Goal: Check status: Check status

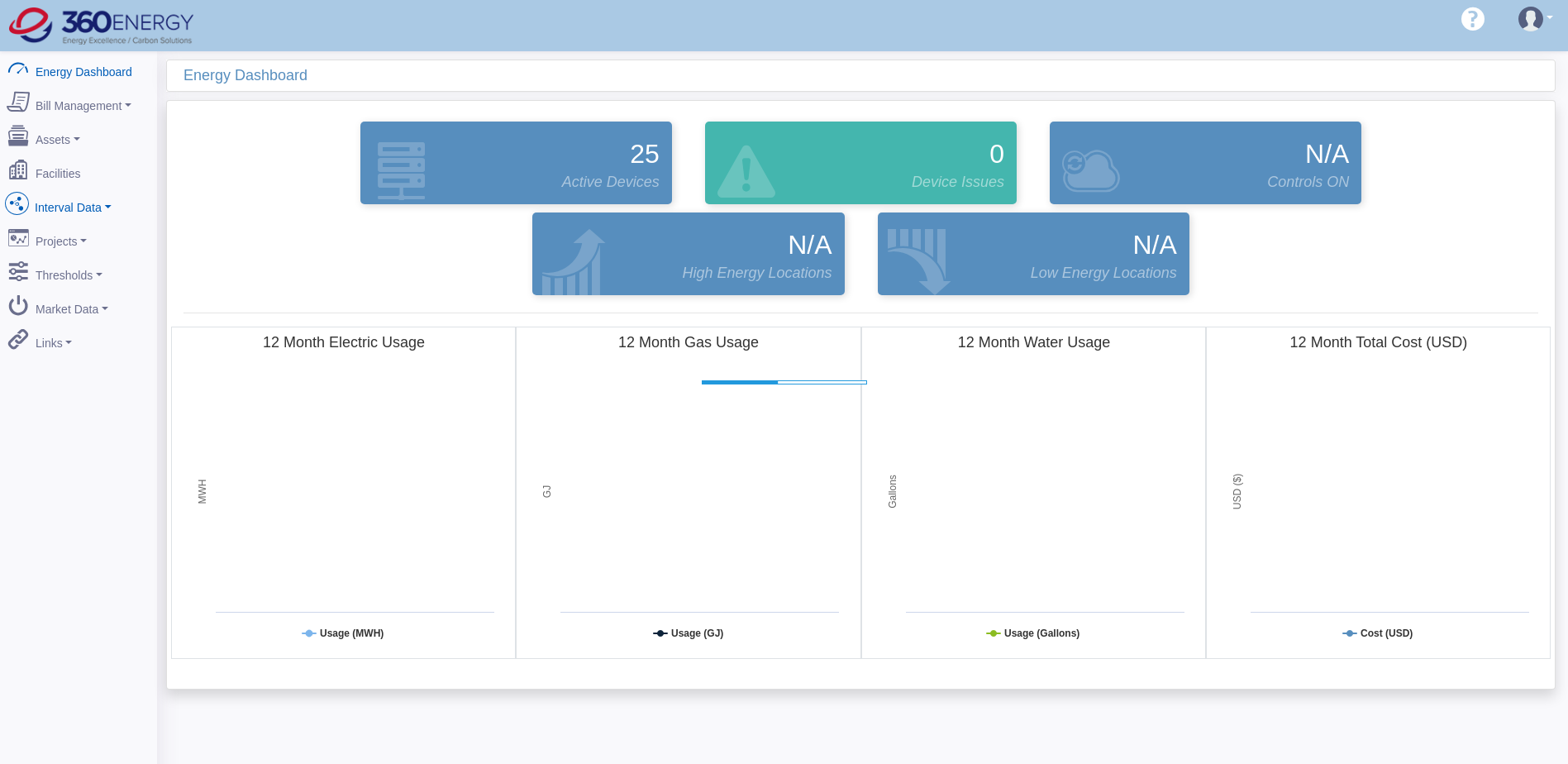
click at [100, 202] on link "Interval Data" at bounding box center [78, 204] width 160 height 35
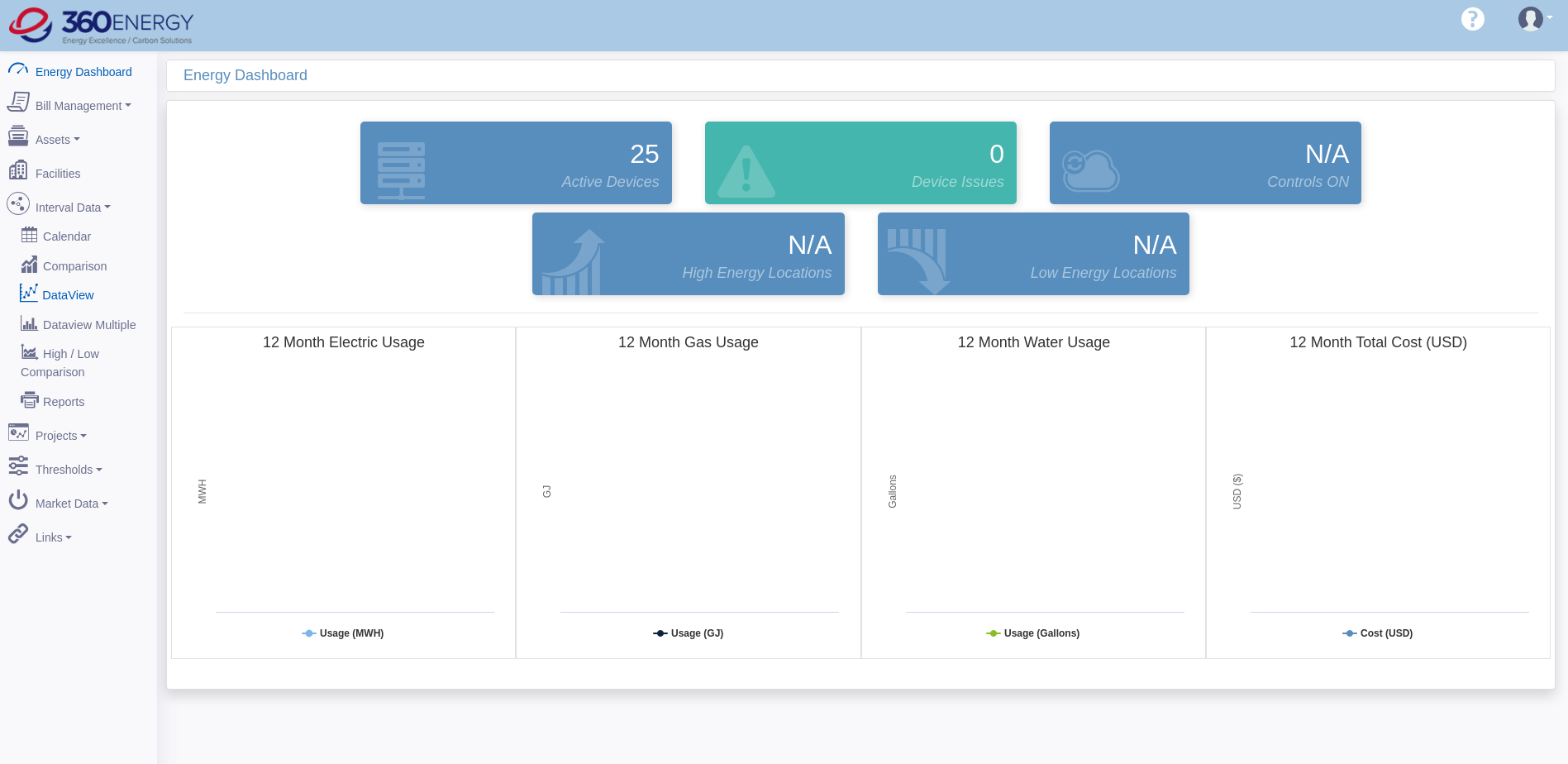
click at [82, 279] on link "DataView" at bounding box center [78, 294] width 160 height 30
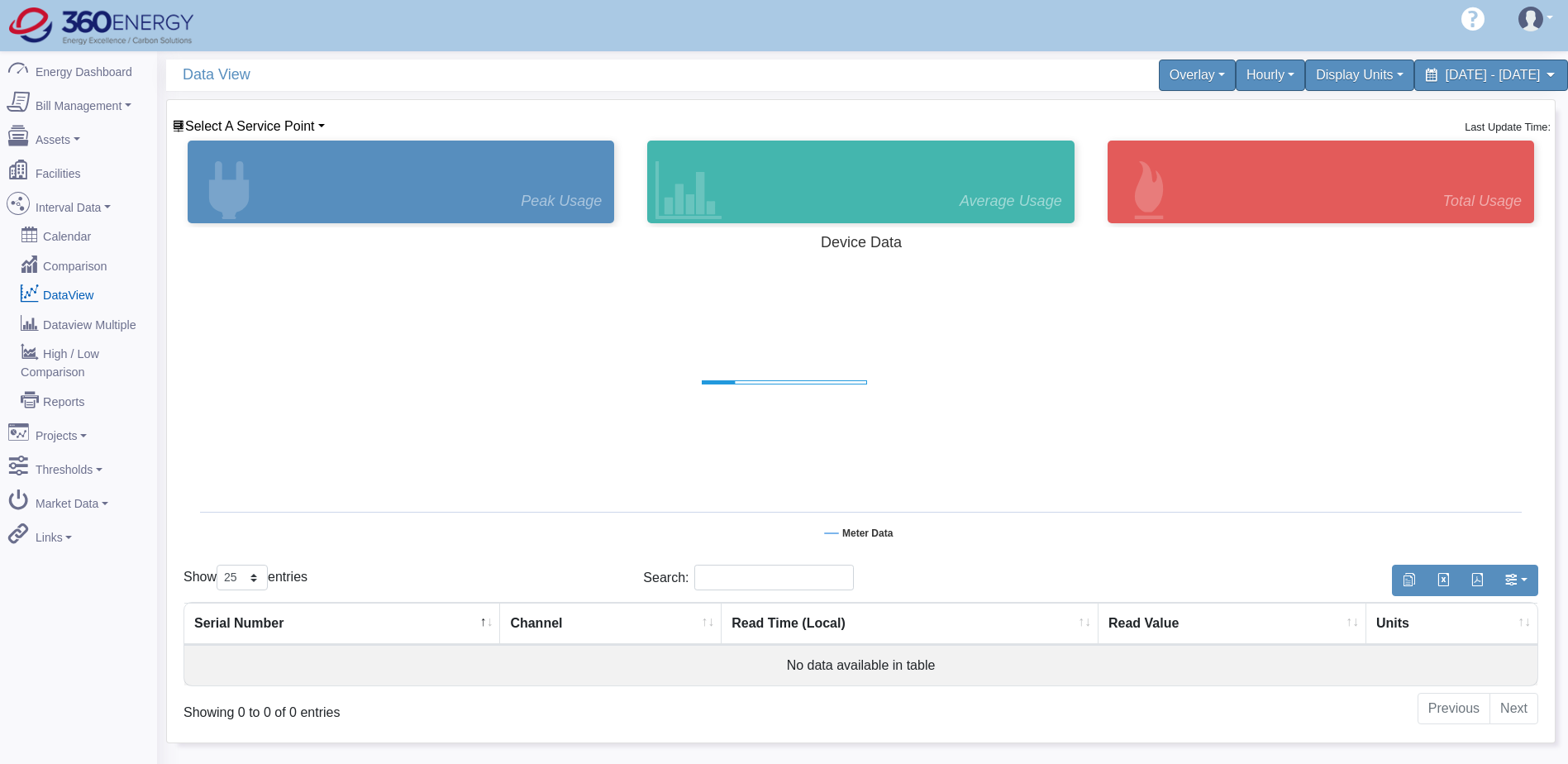
select select "25"
click at [1233, 61] on div "Hourly" at bounding box center [1271, 75] width 77 height 35
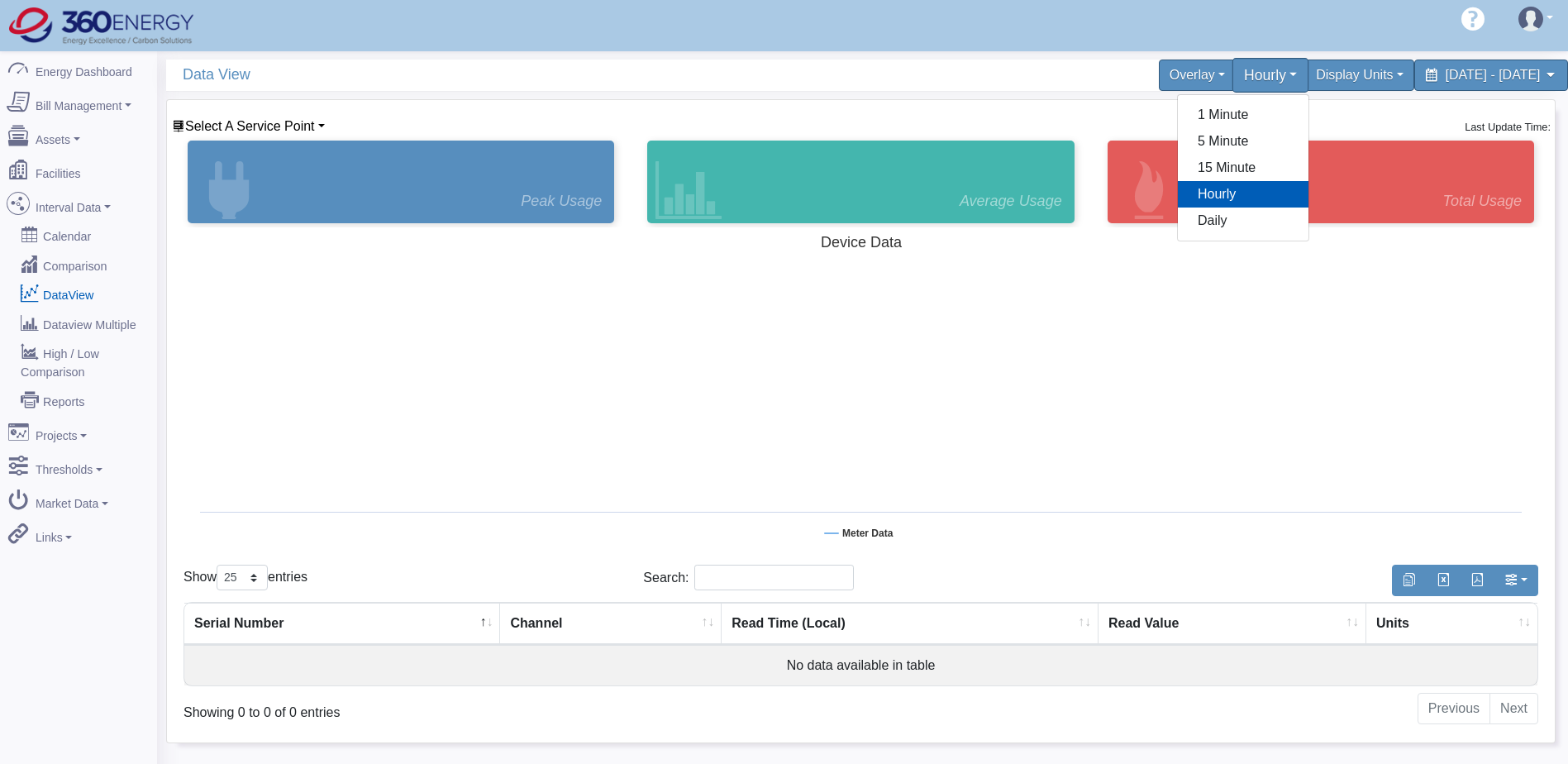
click at [1233, 61] on div "Hourly" at bounding box center [1271, 75] width 77 height 35
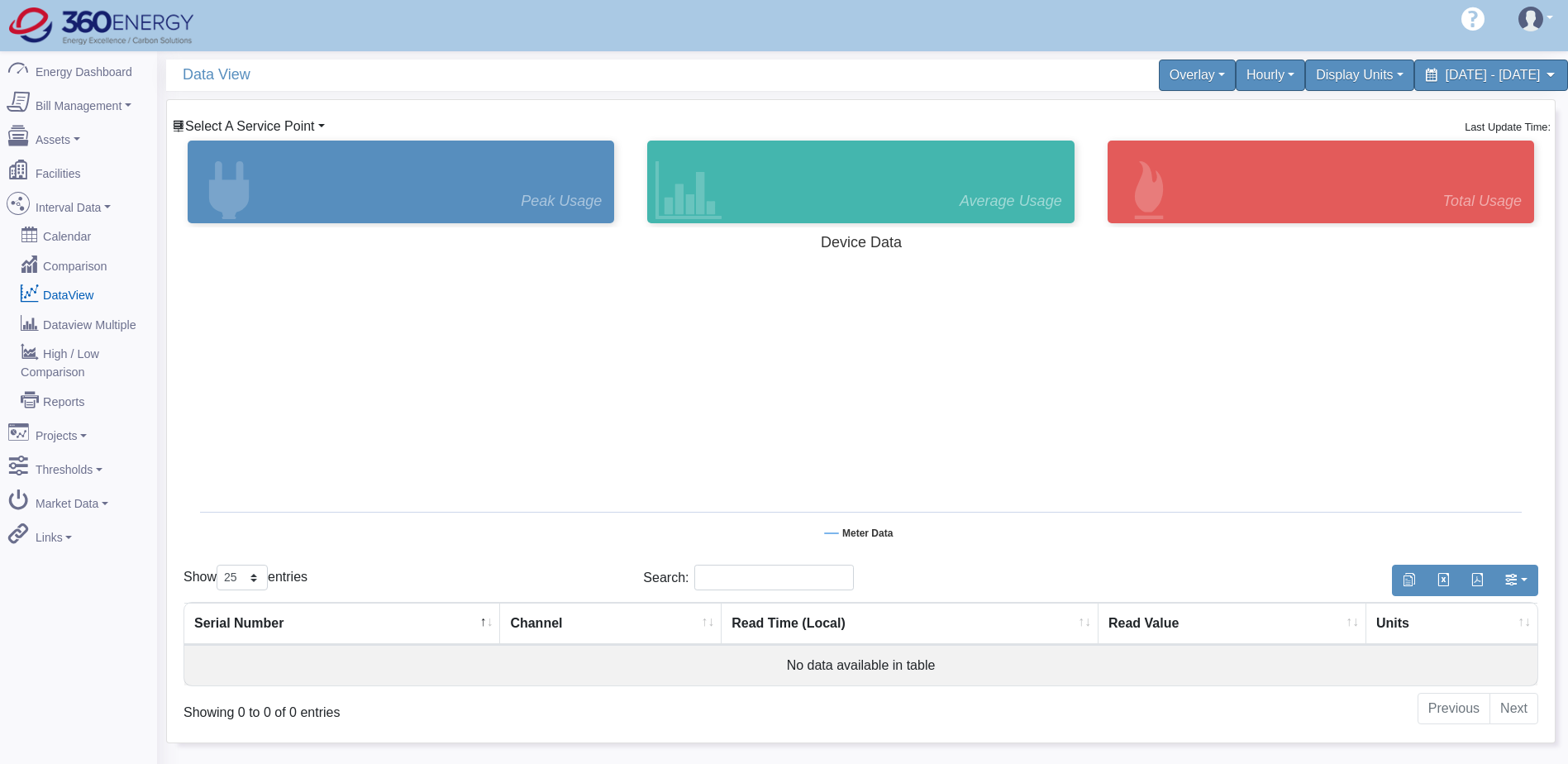
click at [259, 123] on span "Select A Service Point" at bounding box center [251, 126] width 130 height 14
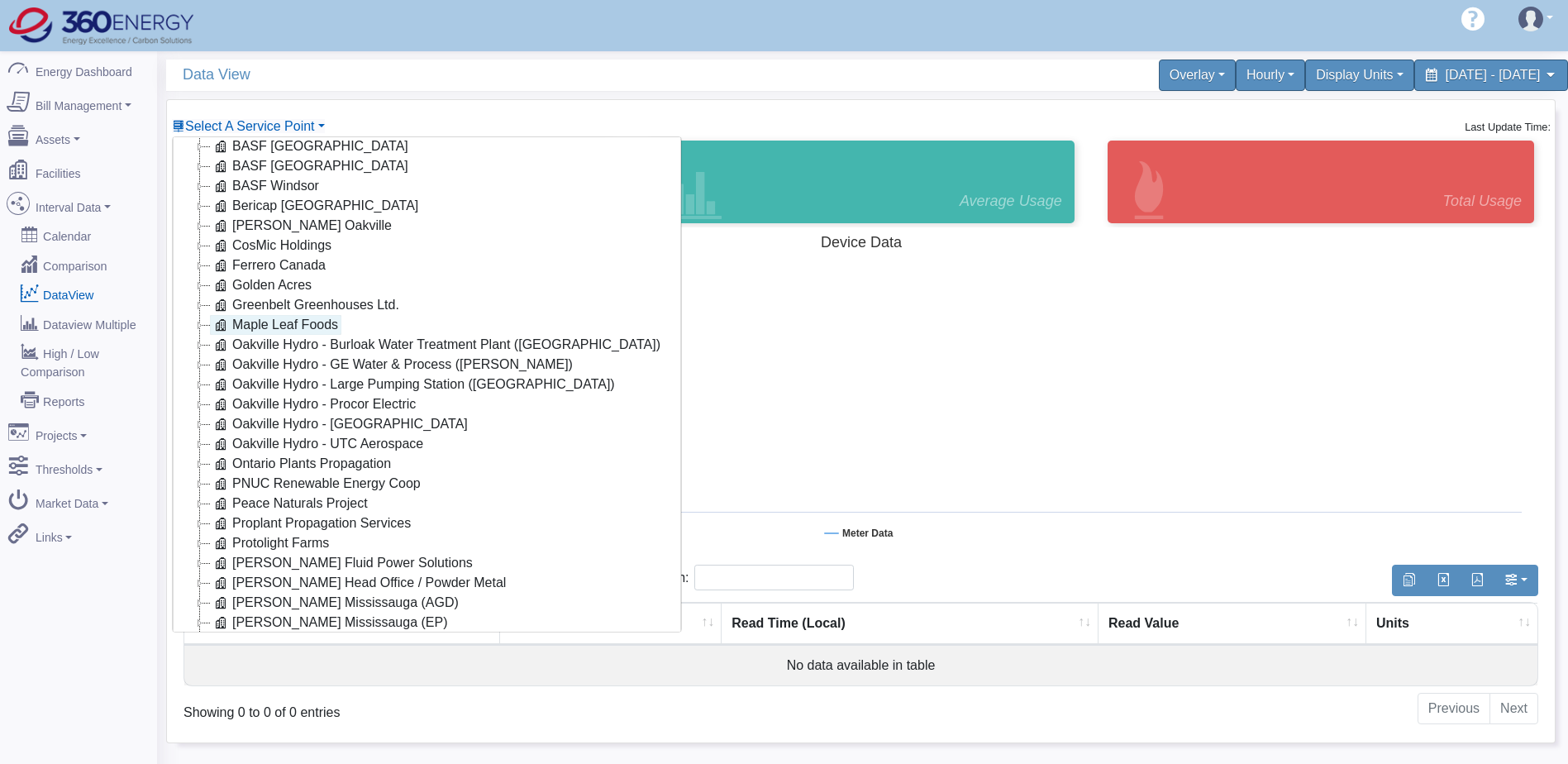
scroll to position [83, 0]
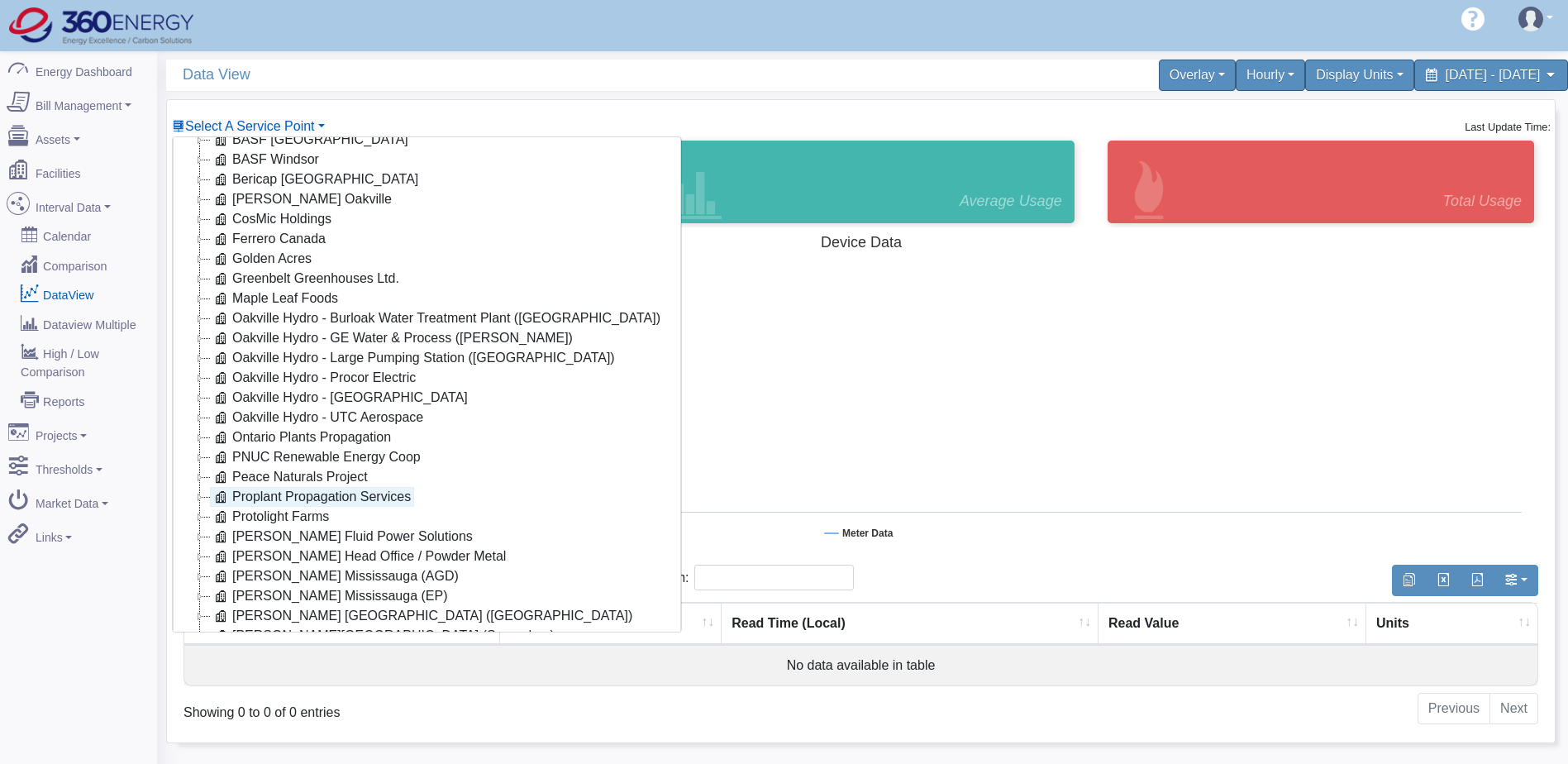
click at [325, 500] on link "Proplant Propagation Services" at bounding box center [312, 496] width 205 height 20
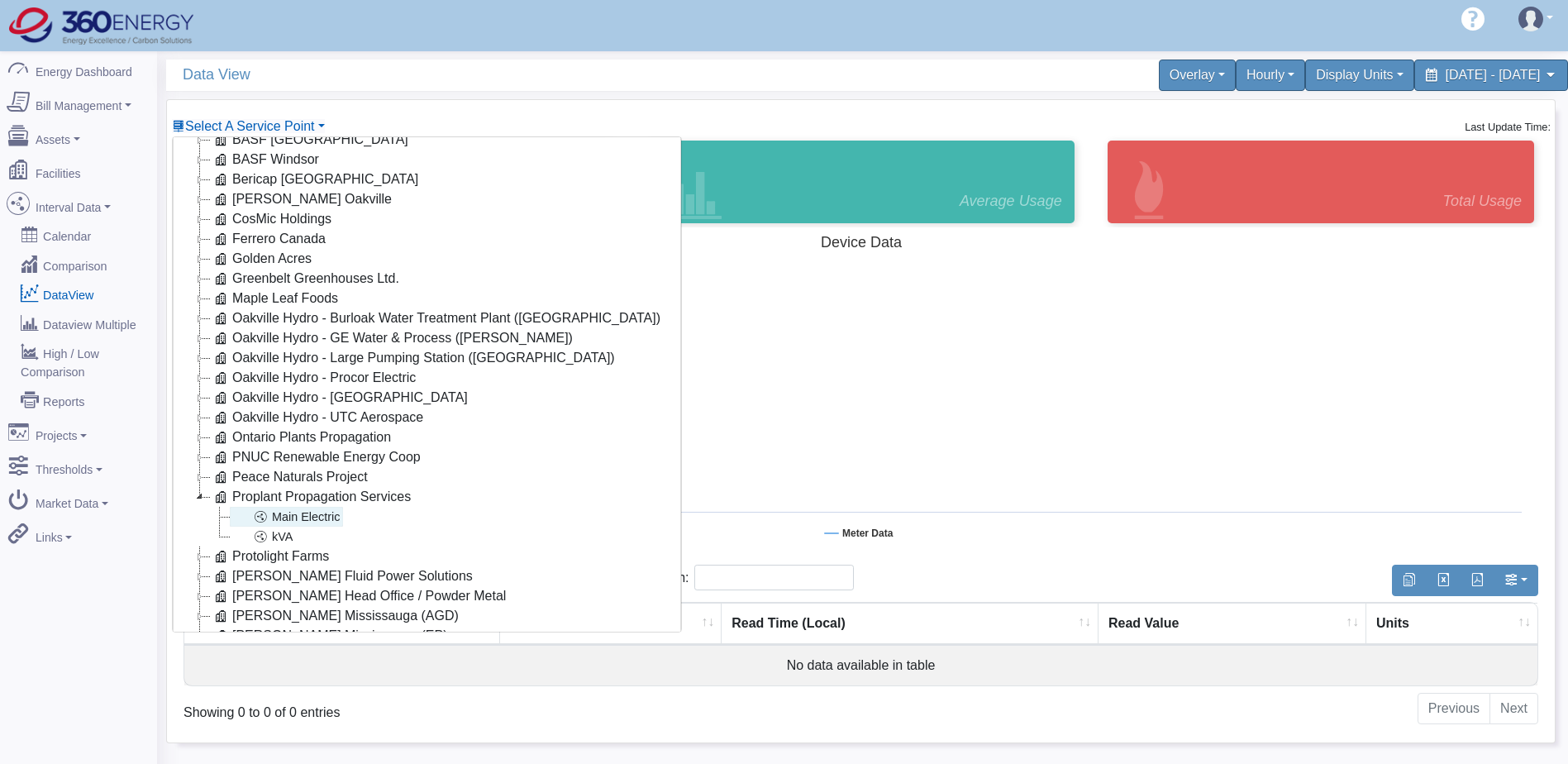
click at [309, 514] on link "Main Electric" at bounding box center [287, 516] width 114 height 20
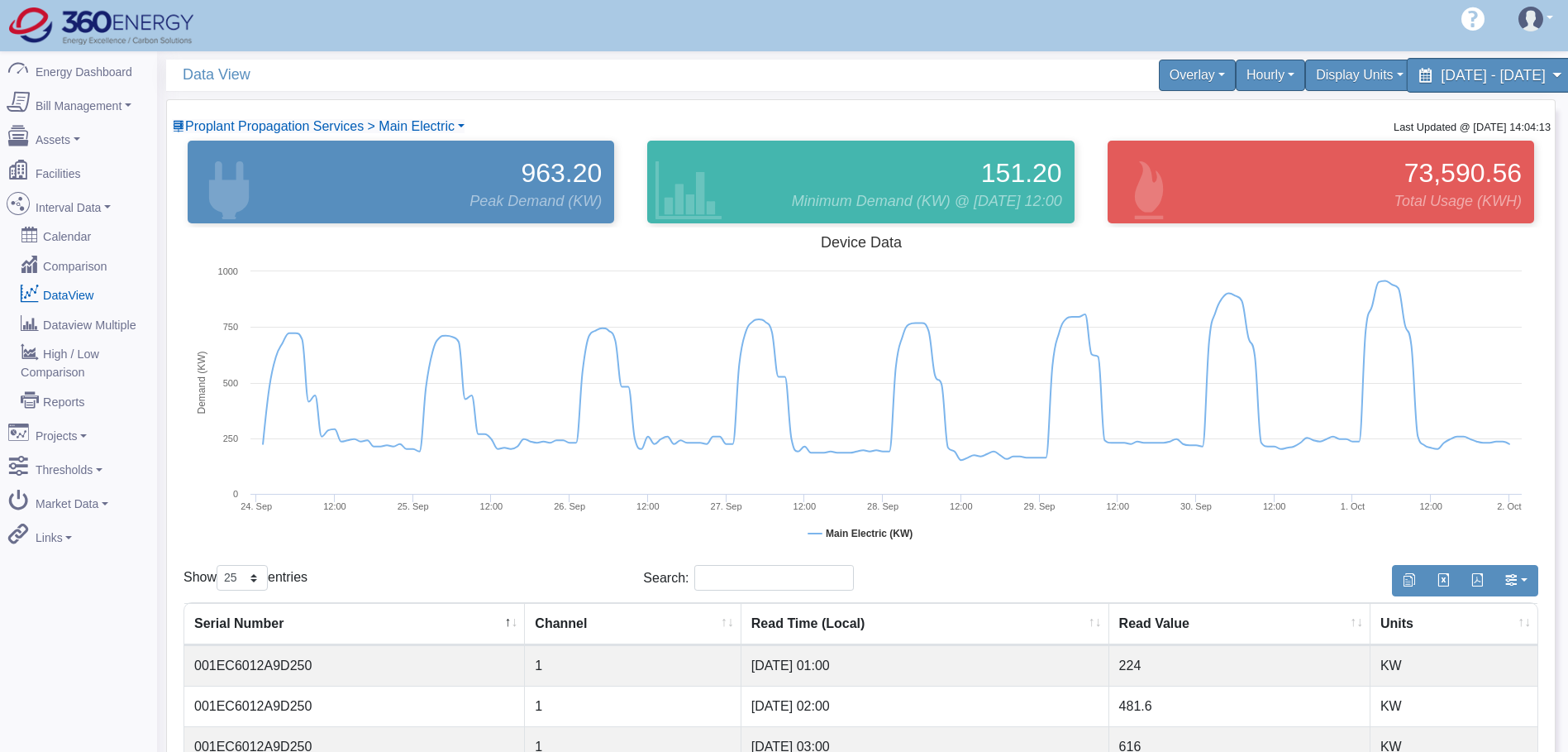
click at [1441, 75] on span "[DATE] - [DATE]" at bounding box center [1493, 74] width 105 height 15
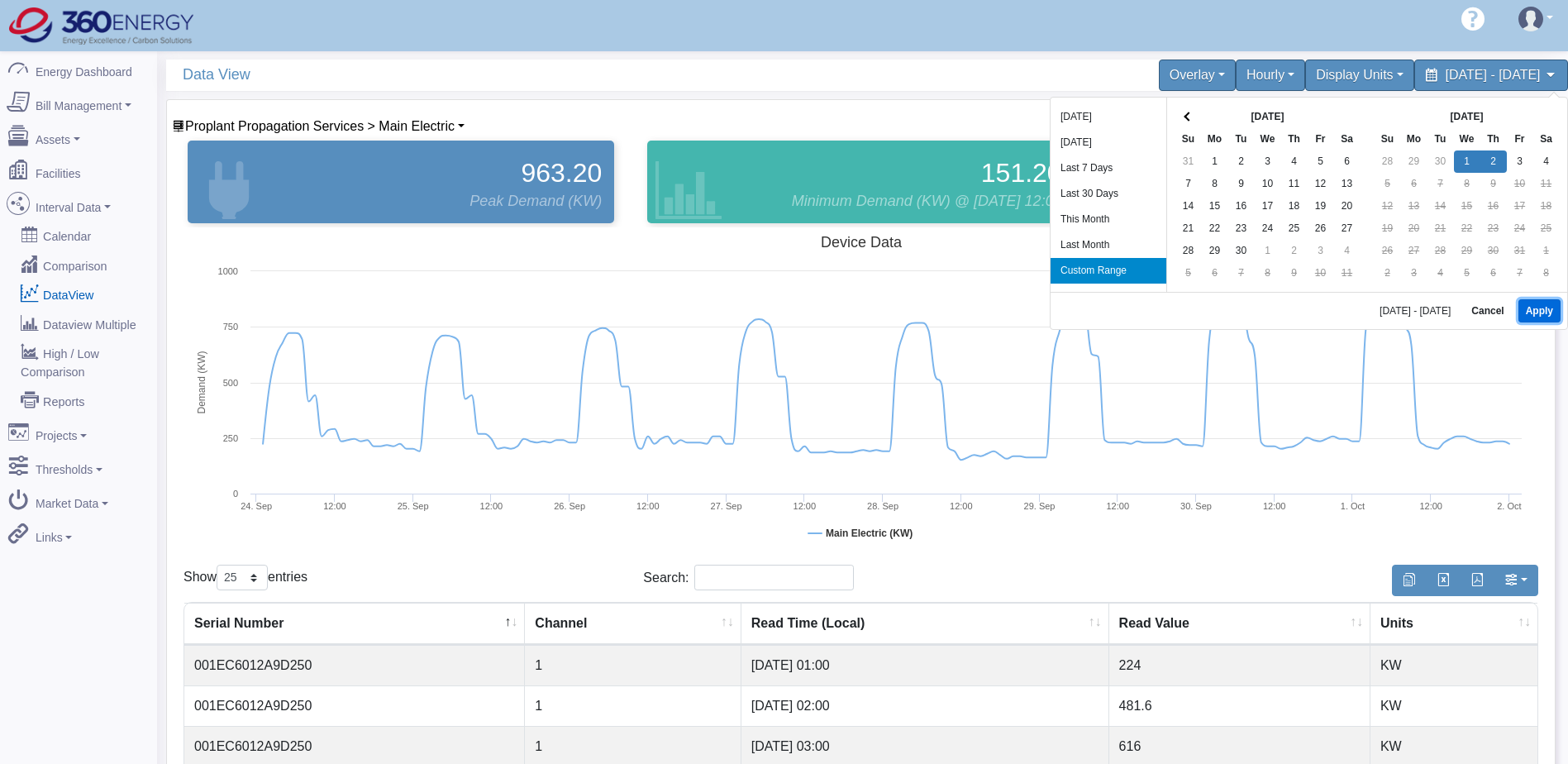
click at [1553, 307] on button "Apply" at bounding box center [1539, 311] width 42 height 23
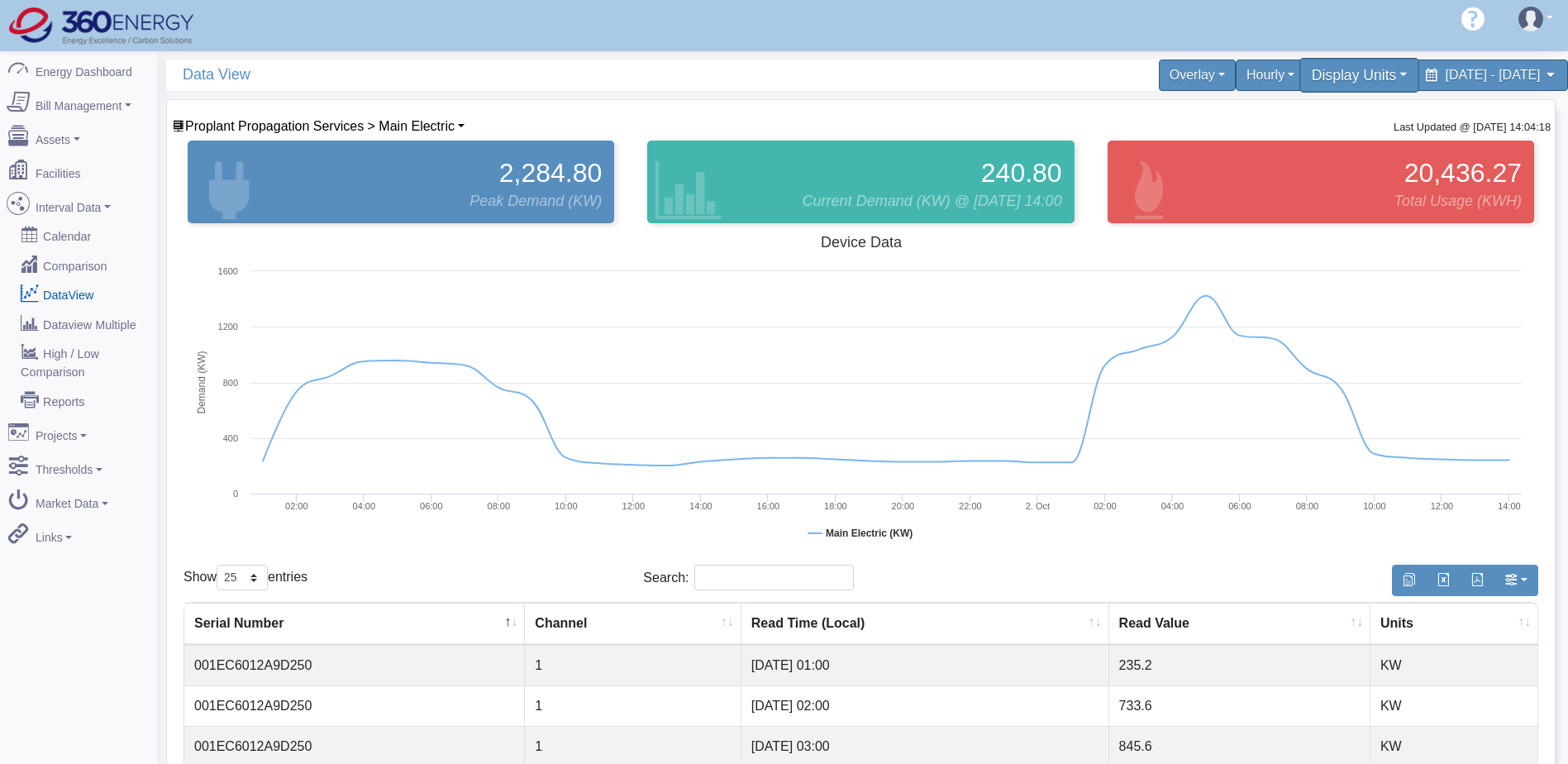
click at [1300, 77] on div "Display Units" at bounding box center [1360, 75] width 120 height 35
click at [1233, 83] on div "Hourly" at bounding box center [1271, 75] width 77 height 35
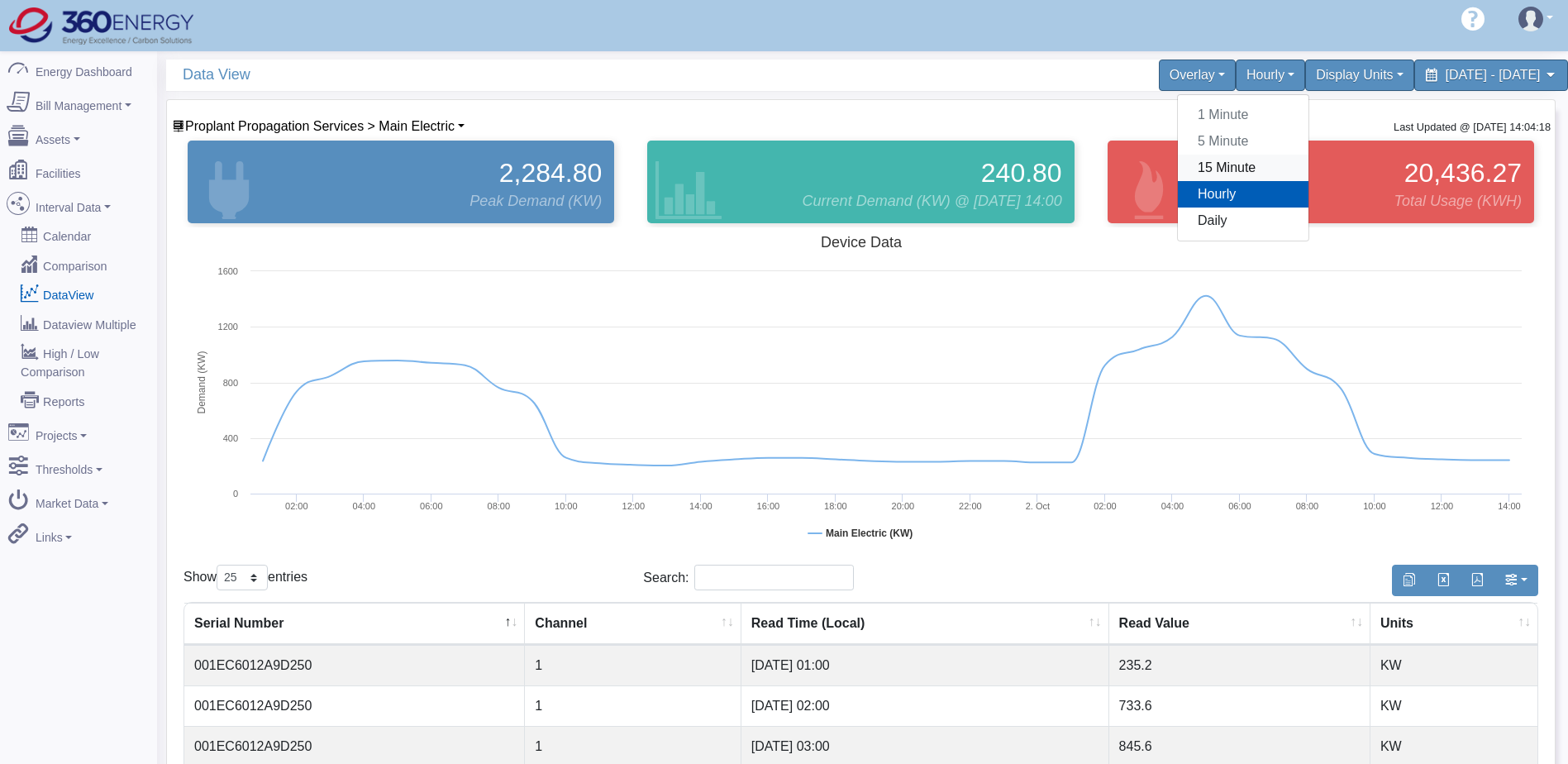
click at [1178, 173] on link "15 Minute" at bounding box center [1243, 168] width 131 height 26
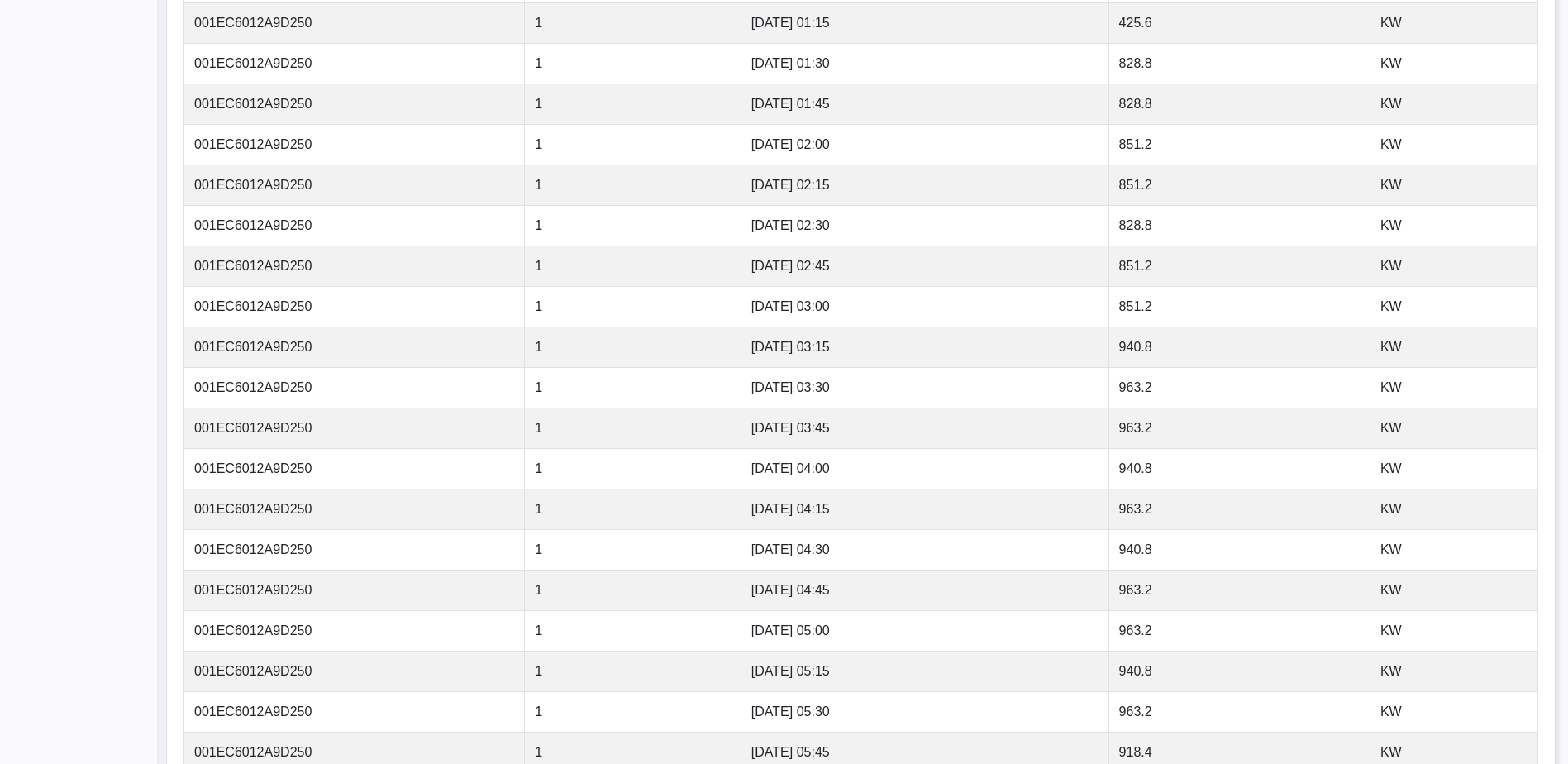
scroll to position [960, 0]
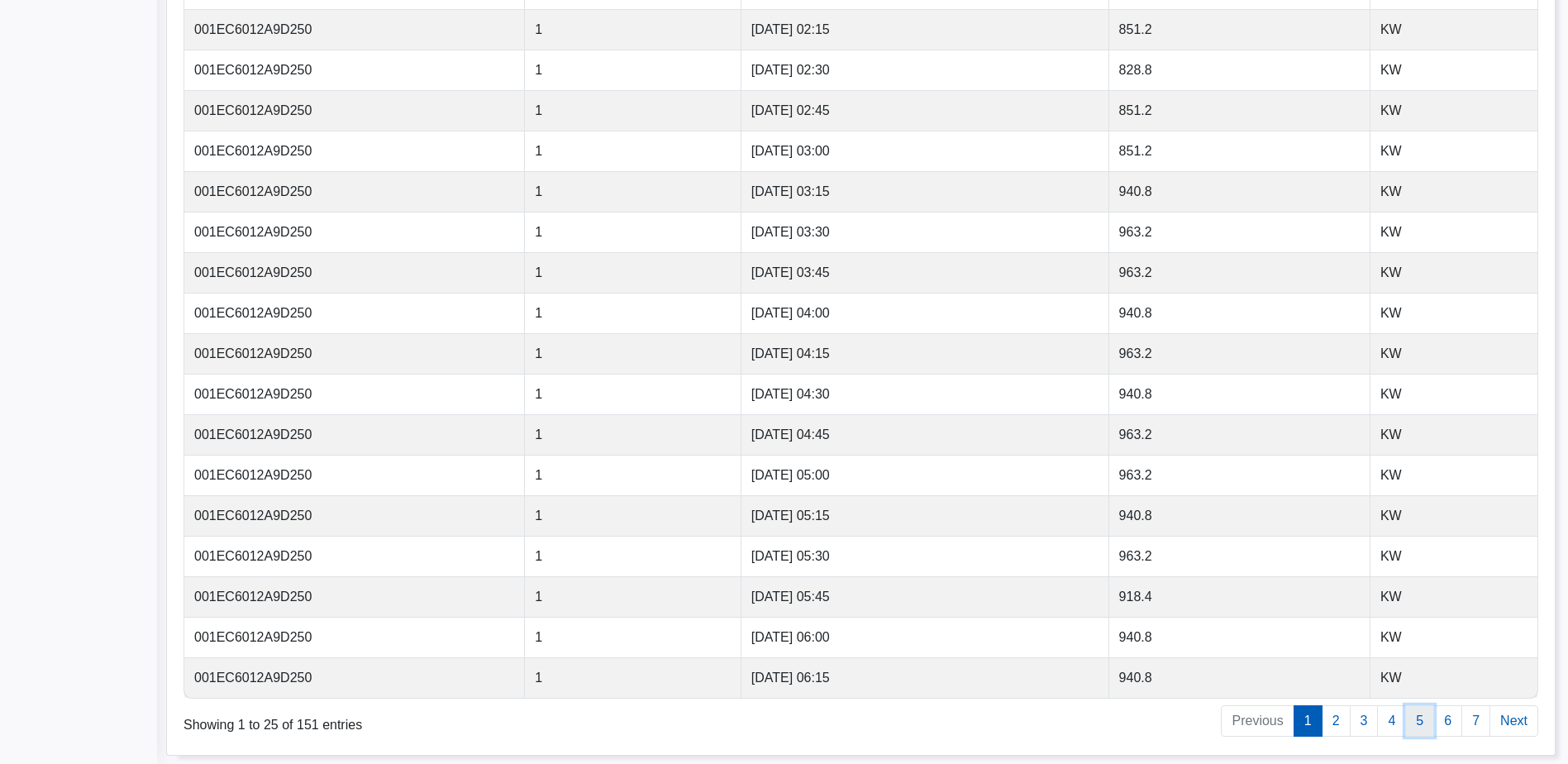
click at [1420, 720] on link "5" at bounding box center [1420, 721] width 29 height 32
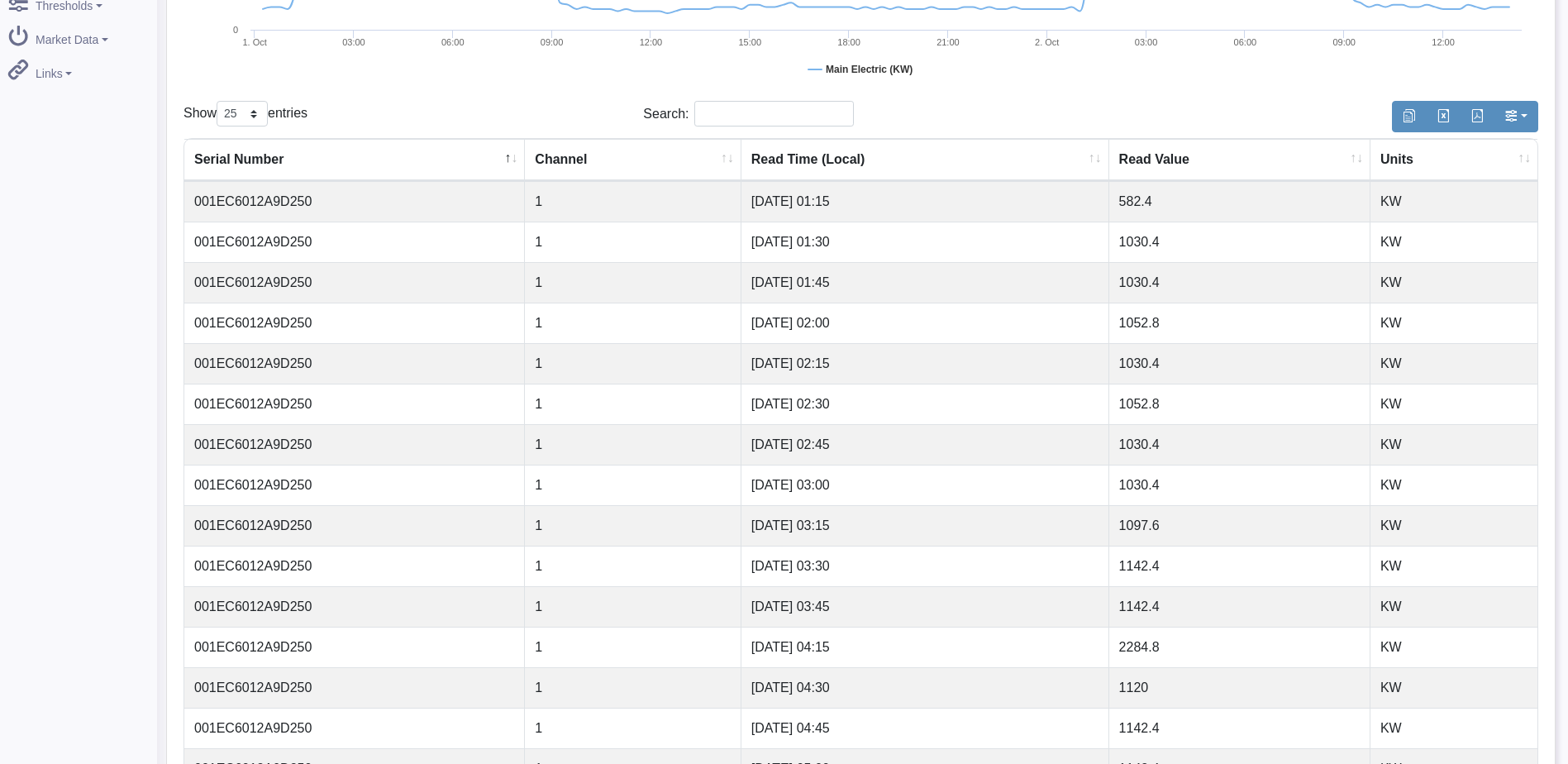
scroll to position [546, 0]
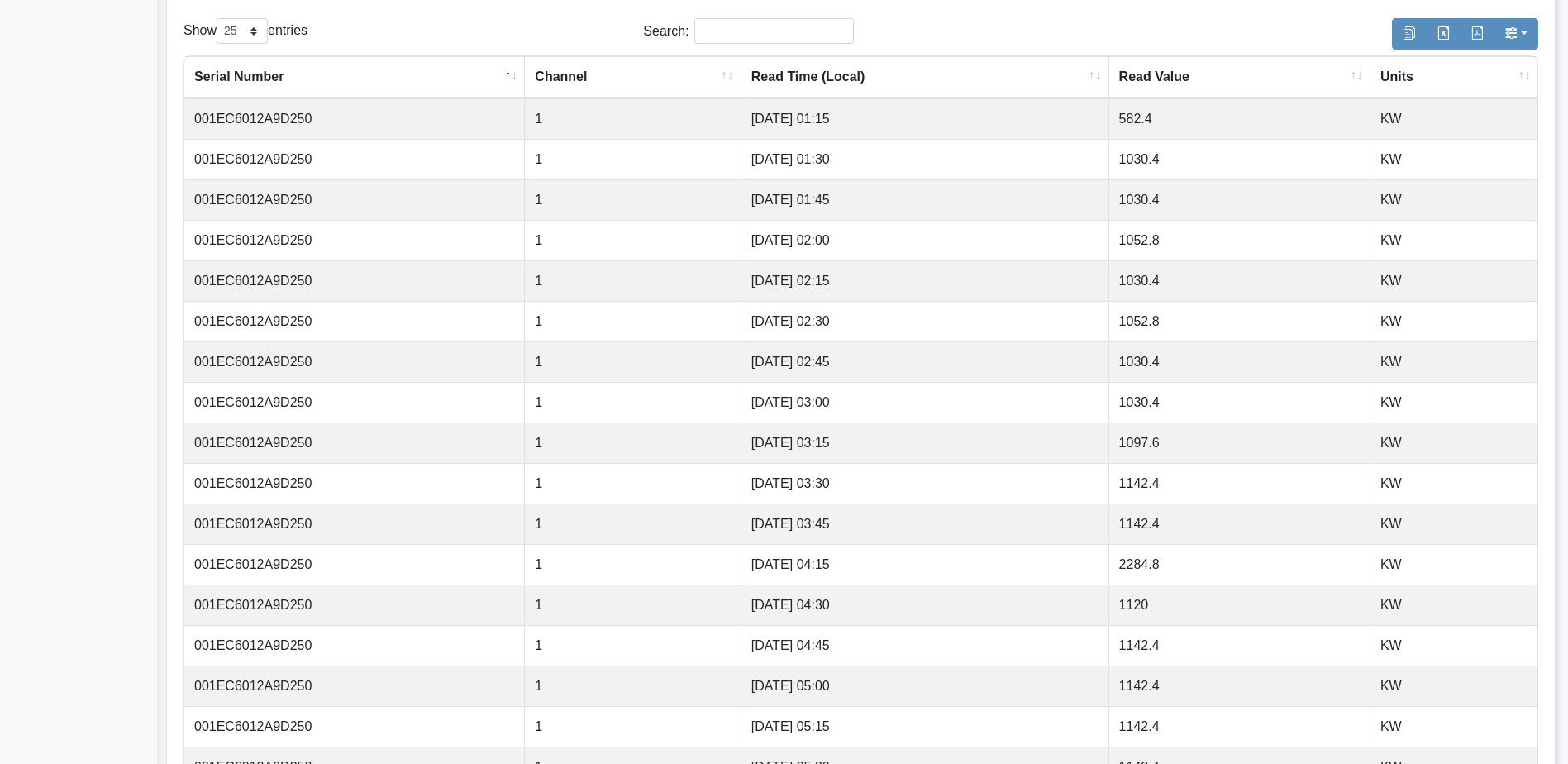
click at [1304, 522] on td "1142.4" at bounding box center [1240, 523] width 261 height 41
click at [1220, 576] on td "2284.8" at bounding box center [1240, 564] width 261 height 41
click at [1141, 563] on td "2284.8" at bounding box center [1240, 564] width 261 height 41
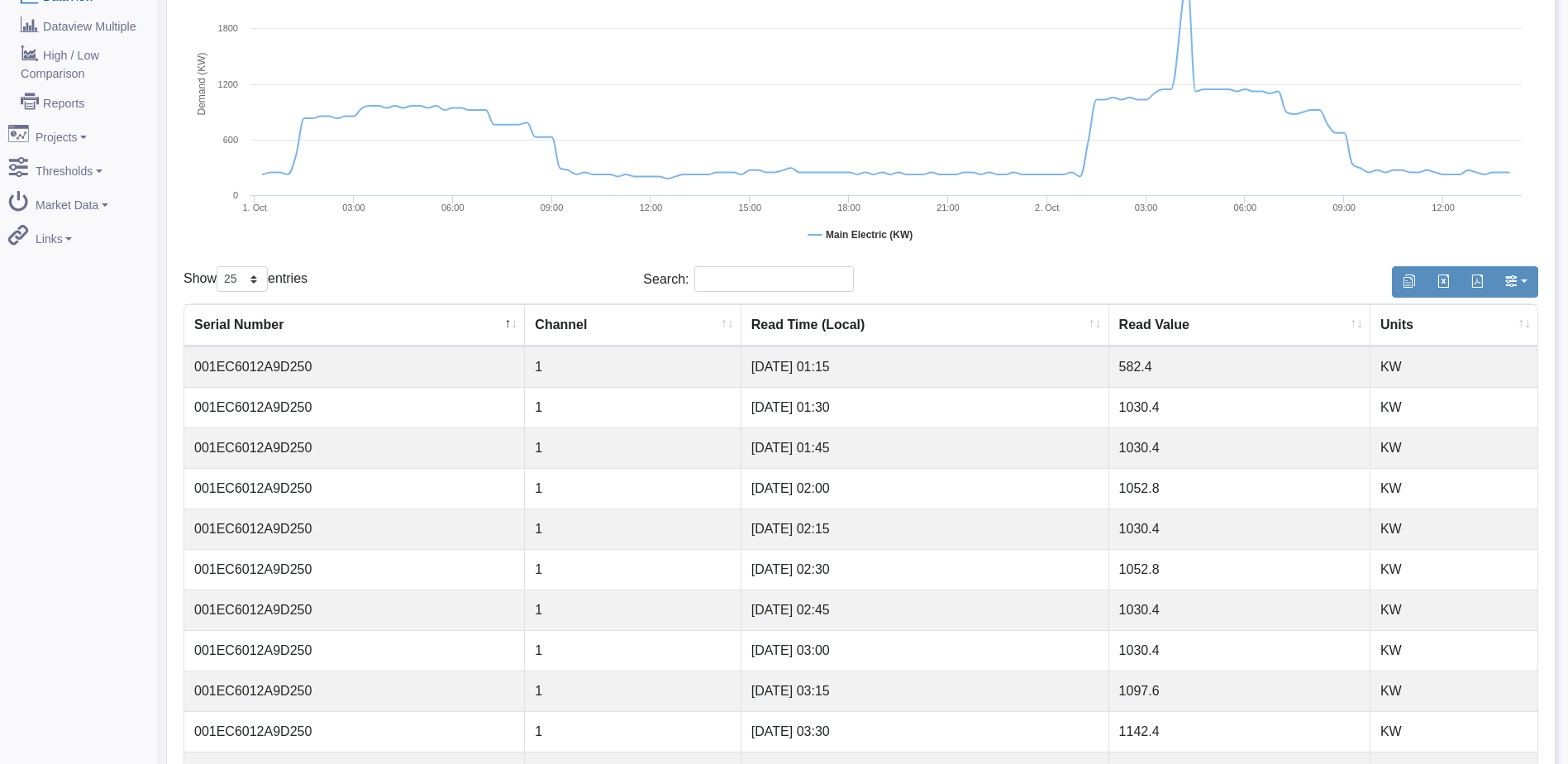
scroll to position [0, 0]
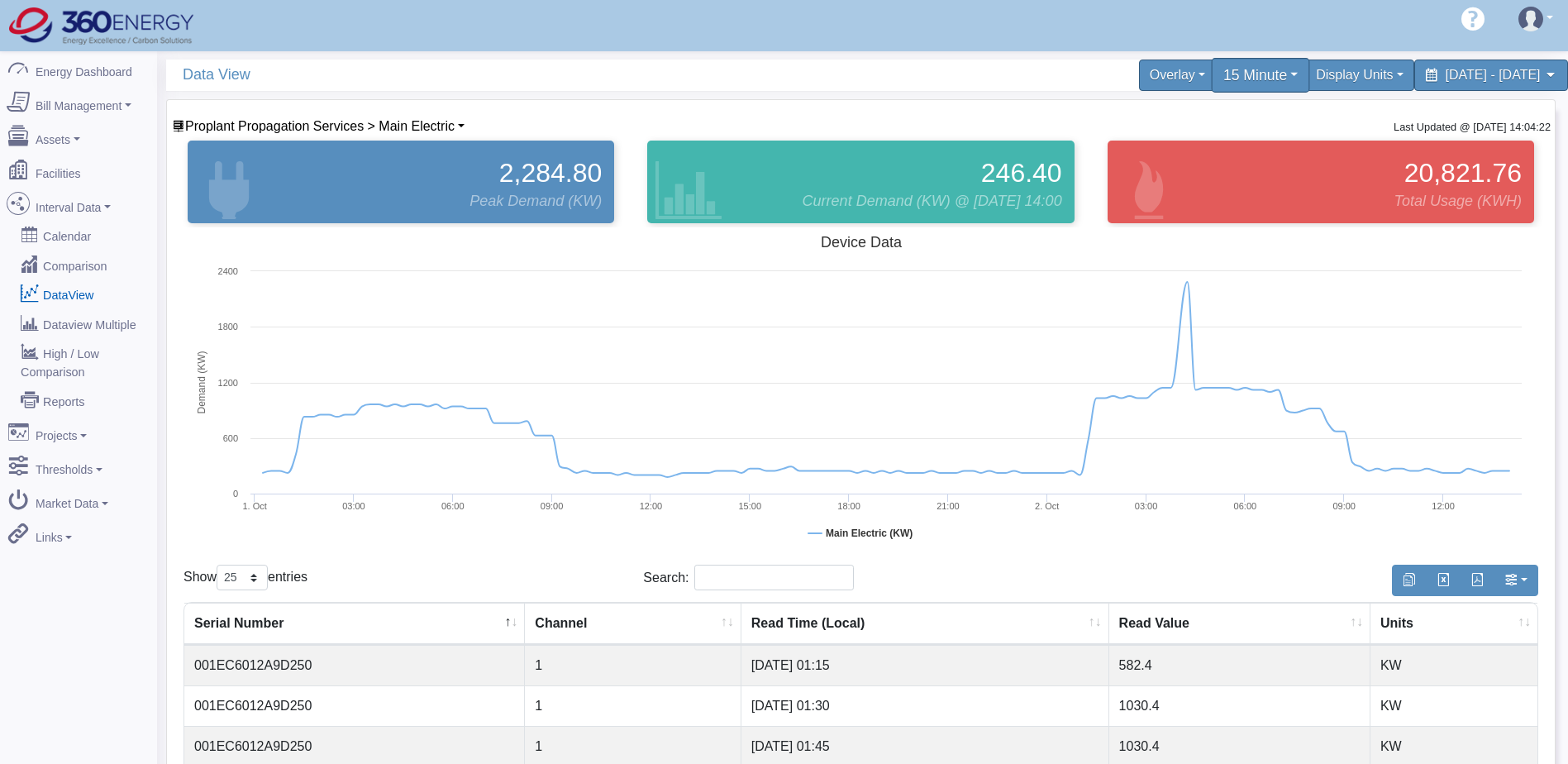
click at [1211, 64] on div "15 Minute" at bounding box center [1260, 75] width 98 height 35
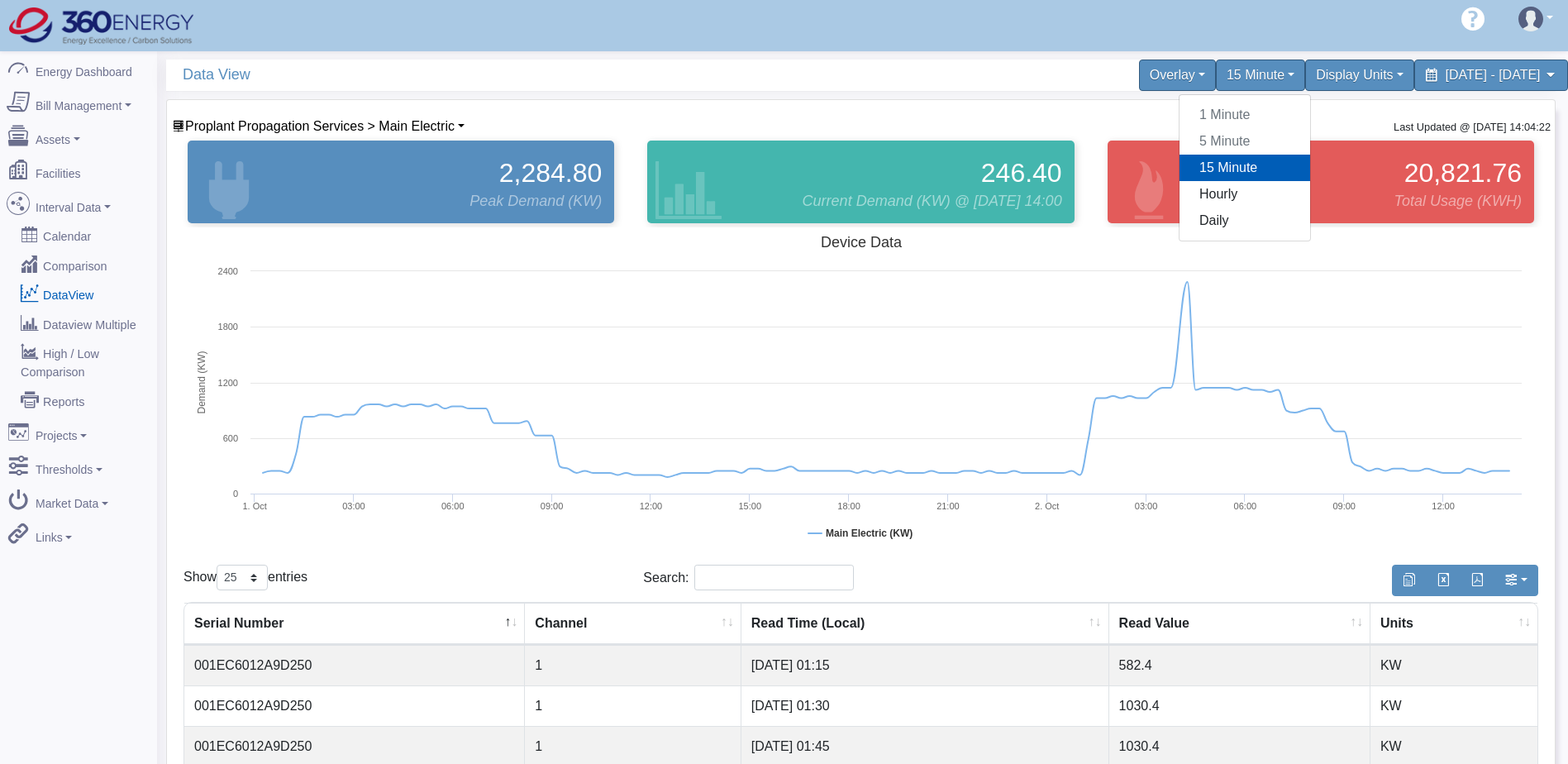
click at [1179, 134] on div "1 Minute 5 Minute 15 Minute Hourly Daily" at bounding box center [1244, 168] width 132 height 147
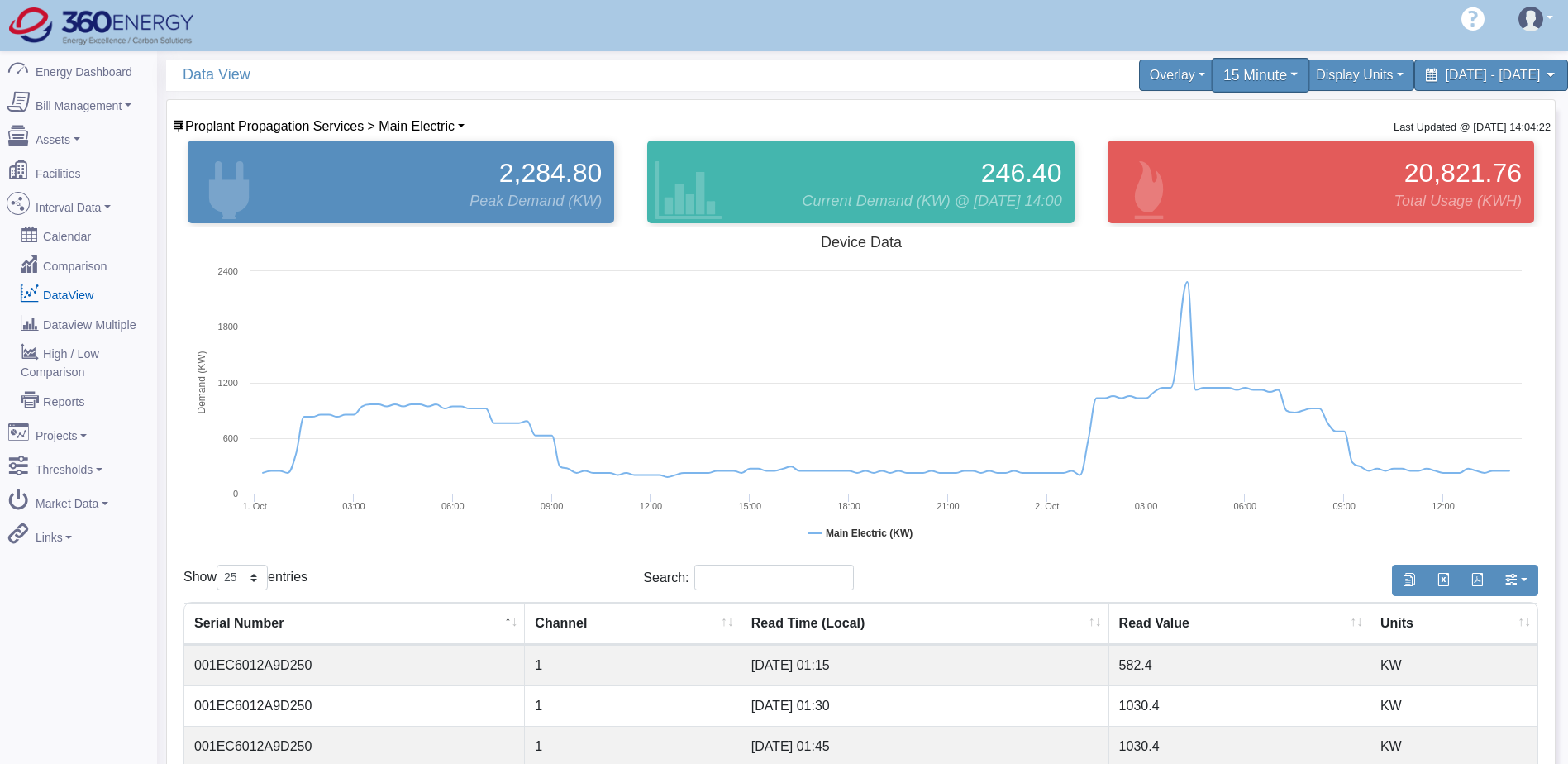
click at [1211, 63] on div "15 Minute" at bounding box center [1260, 75] width 98 height 35
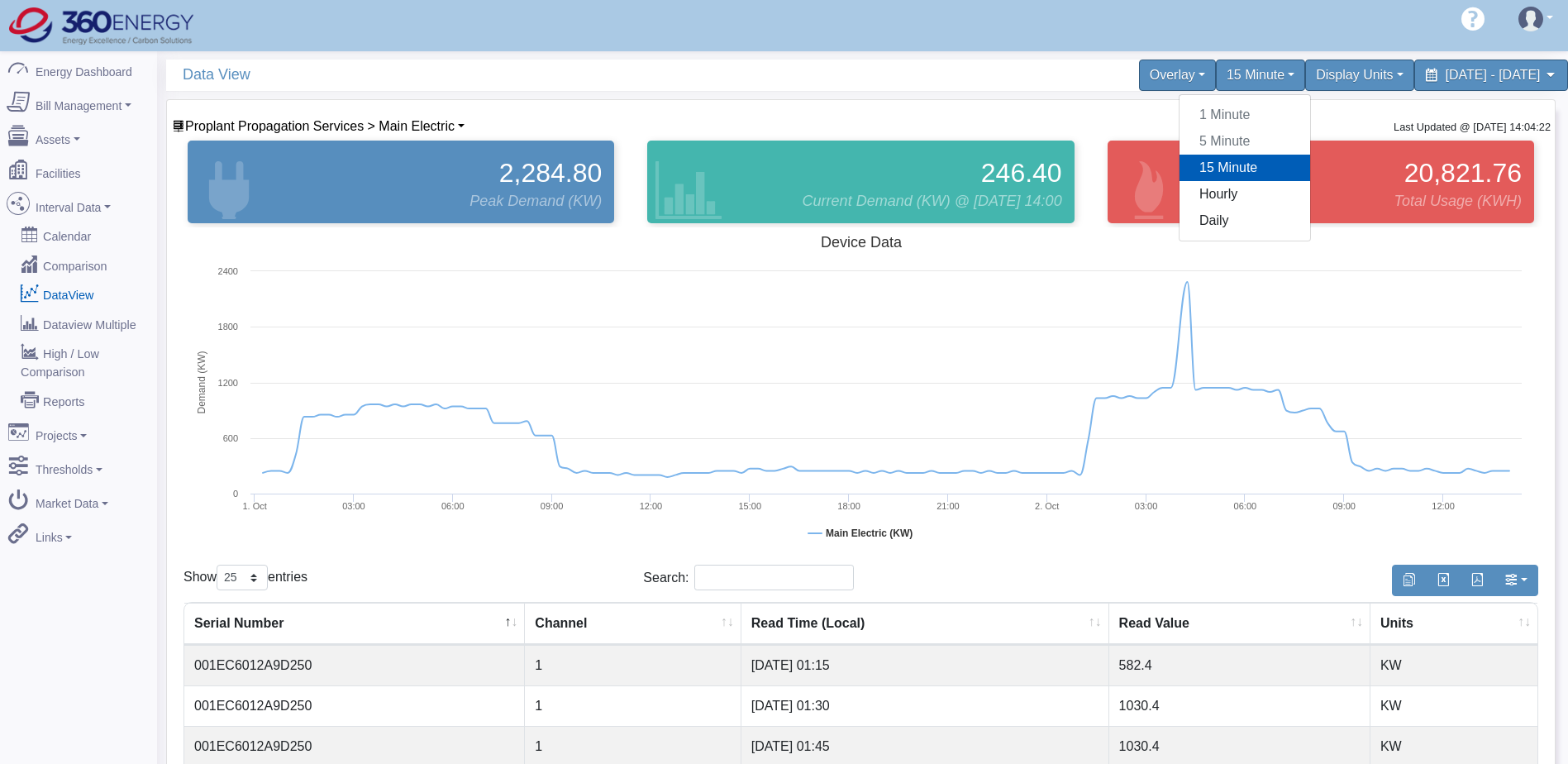
click at [1180, 166] on link "15 Minute" at bounding box center [1244, 168] width 131 height 26
